Goal: Transaction & Acquisition: Purchase product/service

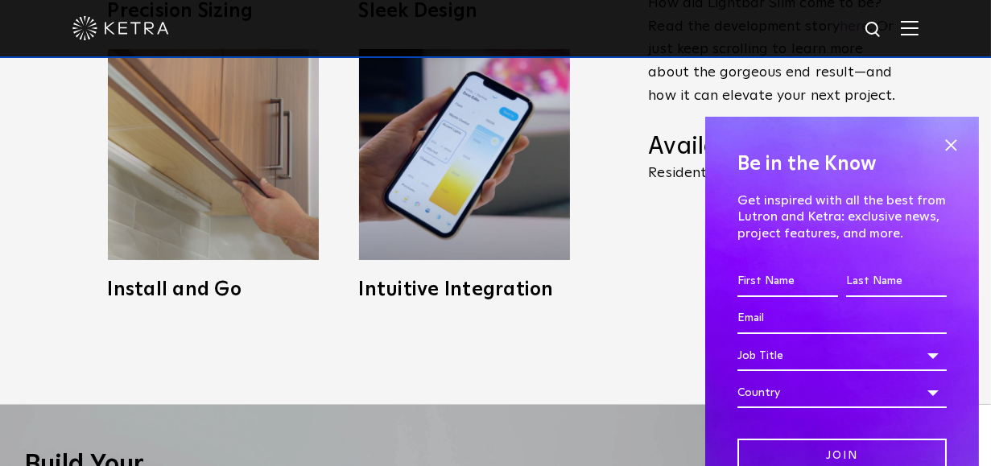
scroll to position [805, 0]
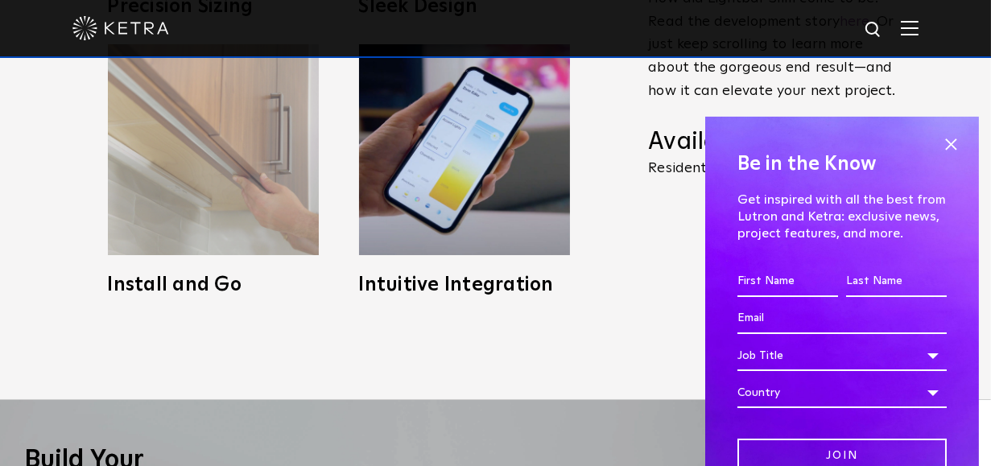
click at [211, 225] on img at bounding box center [213, 149] width 211 height 211
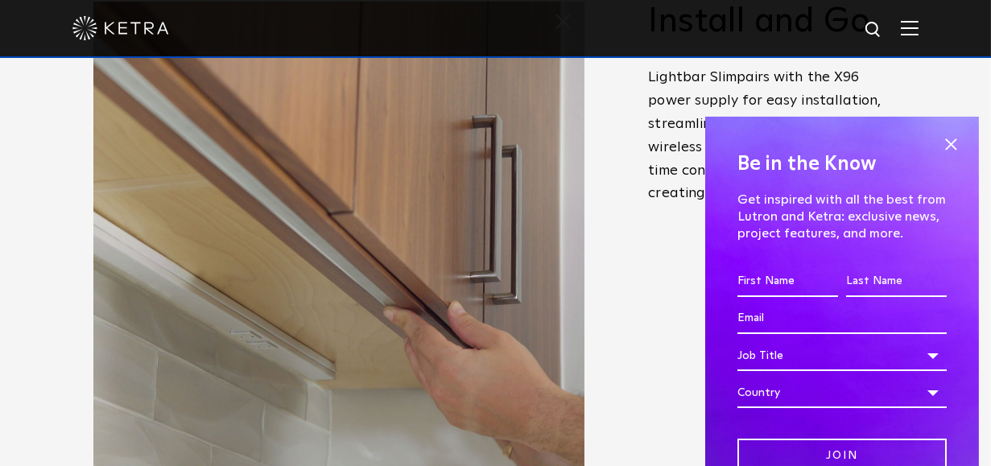
scroll to position [483, 0]
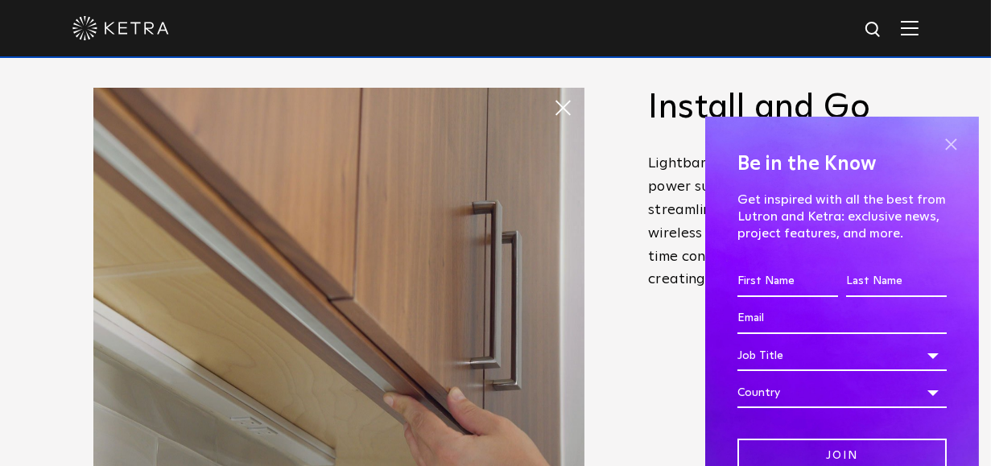
click at [945, 140] on span at bounding box center [951, 145] width 24 height 24
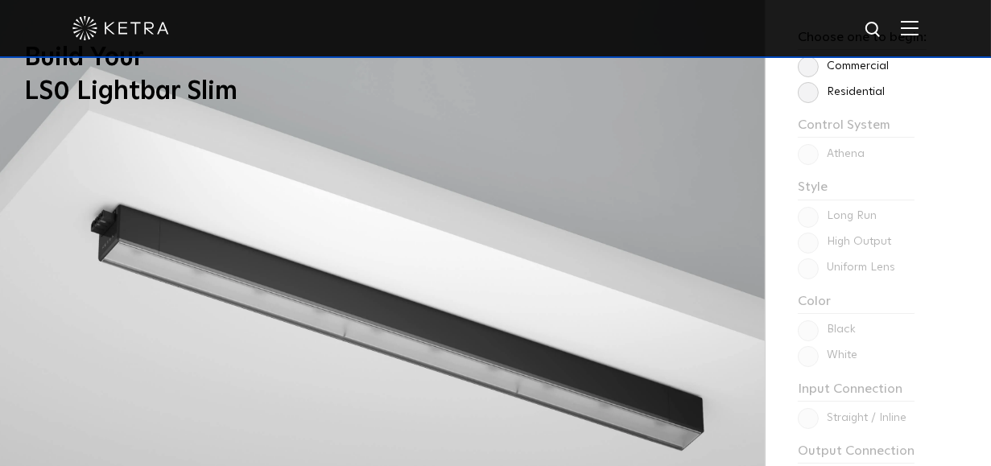
scroll to position [1127, 0]
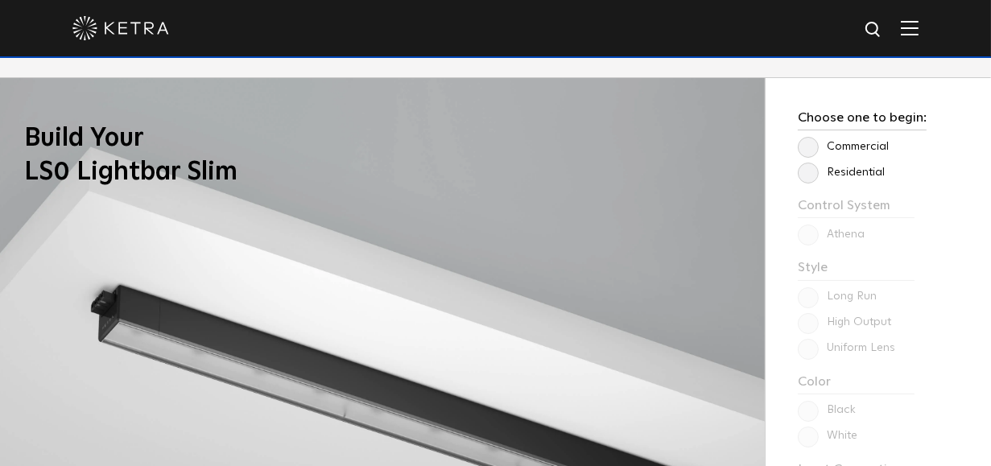
click at [813, 175] on label "Residential" at bounding box center [841, 173] width 87 height 14
click at [0, 0] on input "Residential" at bounding box center [0, 0] width 0 height 0
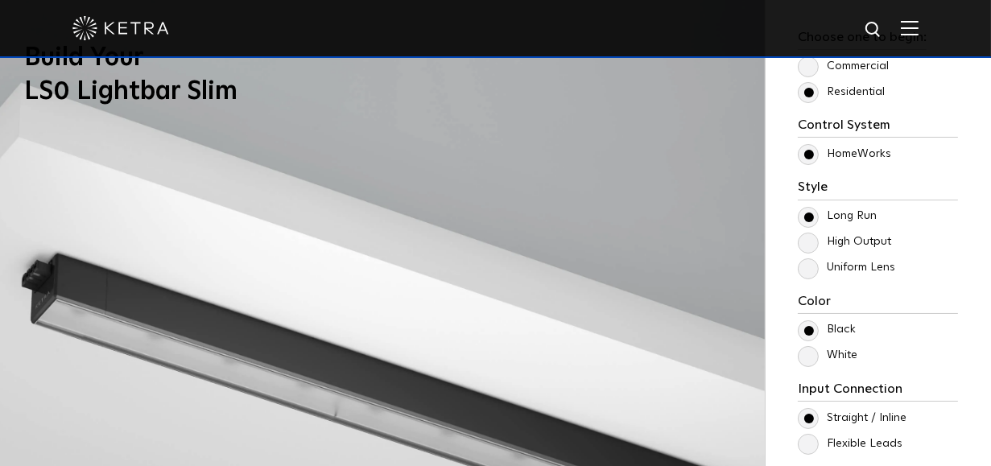
scroll to position [1289, 0]
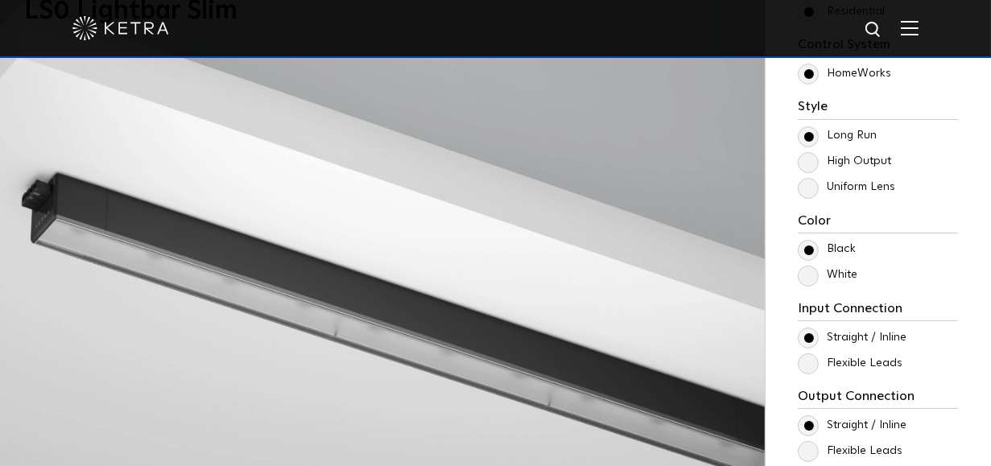
click at [809, 268] on label "White" at bounding box center [828, 275] width 60 height 14
click at [0, 0] on input "White" at bounding box center [0, 0] width 0 height 0
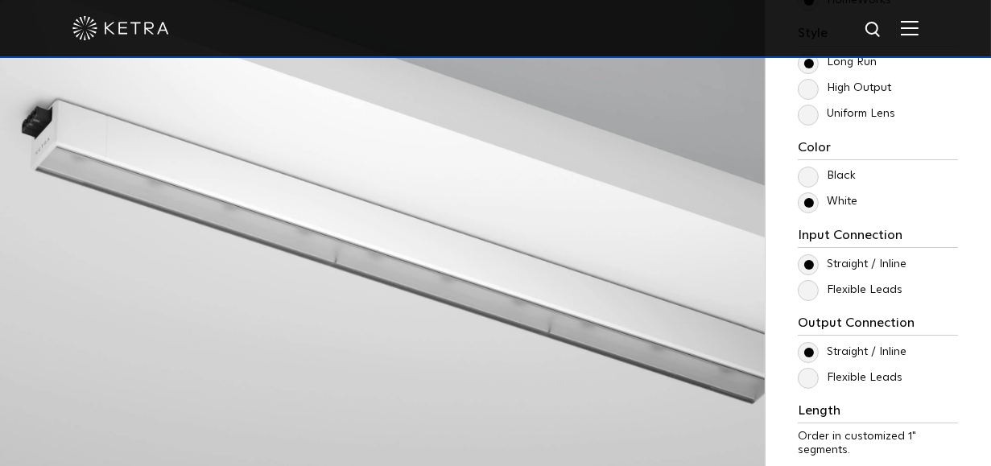
scroll to position [1368, 0]
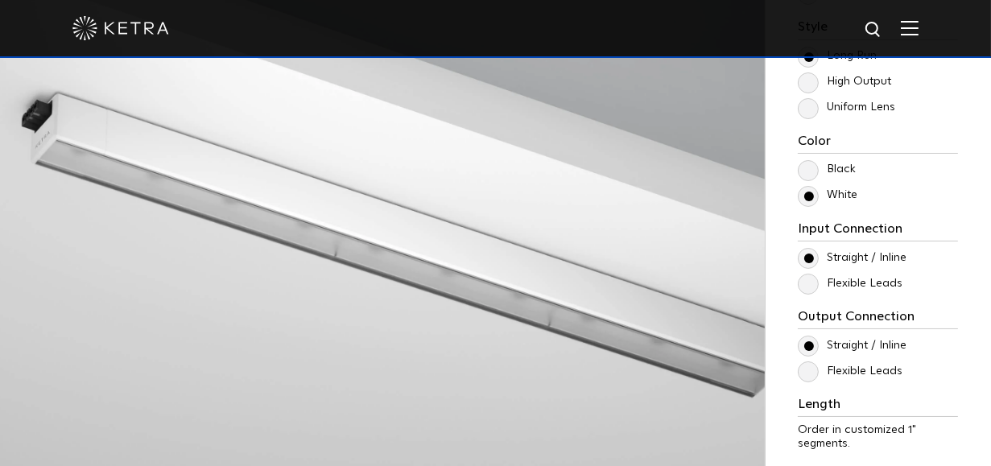
click at [809, 283] on label "Flexible Leads" at bounding box center [850, 284] width 105 height 14
click at [0, 0] on input "Flexible Leads" at bounding box center [0, 0] width 0 height 0
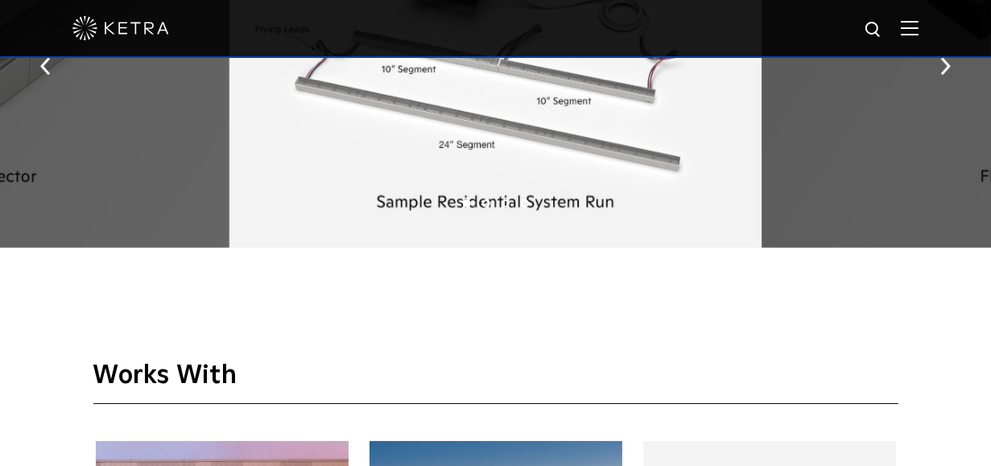
scroll to position [1933, 0]
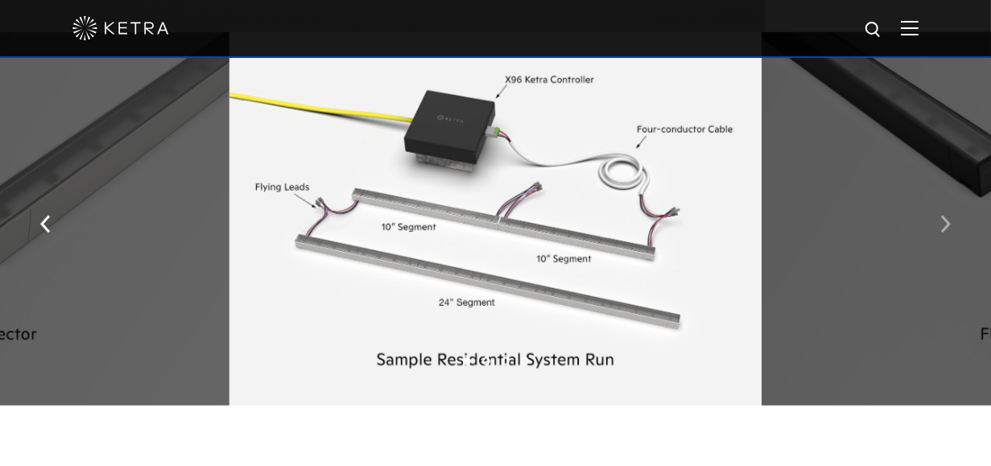
click at [954, 232] on button "button" at bounding box center [946, 223] width 35 height 56
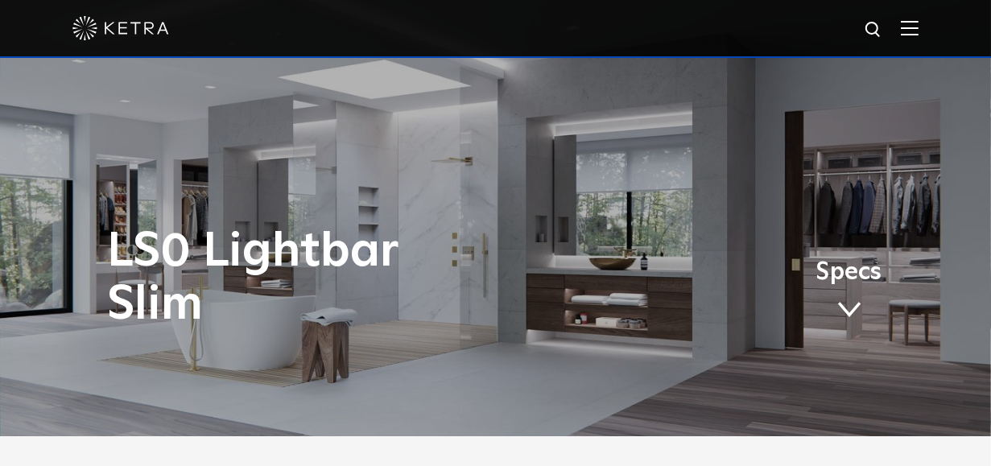
scroll to position [0, 0]
